Goal: Information Seeking & Learning: Learn about a topic

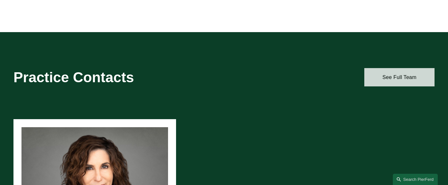
scroll to position [357, 0]
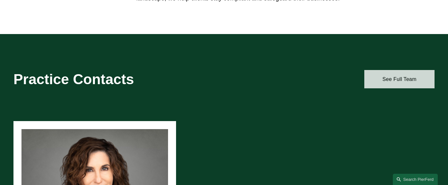
drag, startPoint x: 382, startPoint y: 81, endPoint x: 371, endPoint y: 82, distance: 11.3
click at [382, 81] on link "See Full Team" at bounding box center [399, 79] width 70 height 18
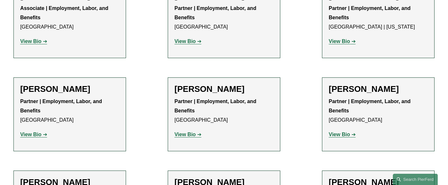
scroll to position [819, 0]
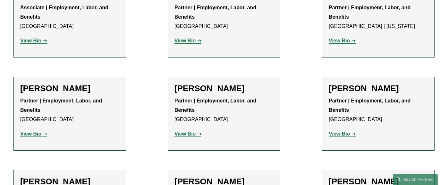
click at [195, 131] on strong "View Bio" at bounding box center [184, 133] width 21 height 5
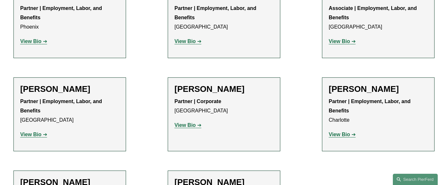
scroll to position [1117, 0]
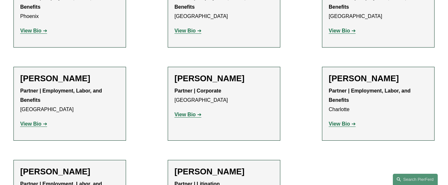
click at [185, 111] on strong "View Bio" at bounding box center [184, 113] width 21 height 5
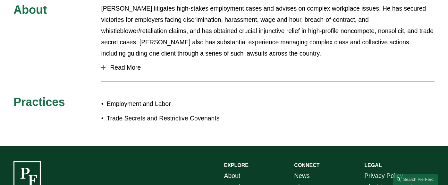
scroll to position [325, 0]
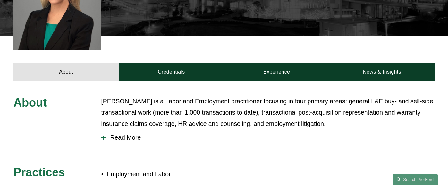
scroll to position [216, 0]
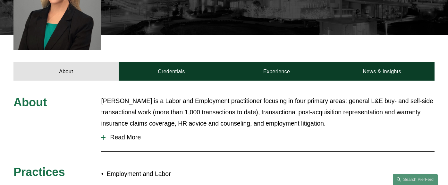
click at [135, 133] on span "Read More" at bounding box center [269, 136] width 329 height 7
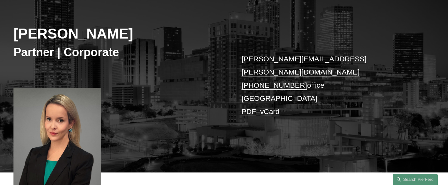
scroll to position [81, 0]
